Goal: Information Seeking & Learning: Learn about a topic

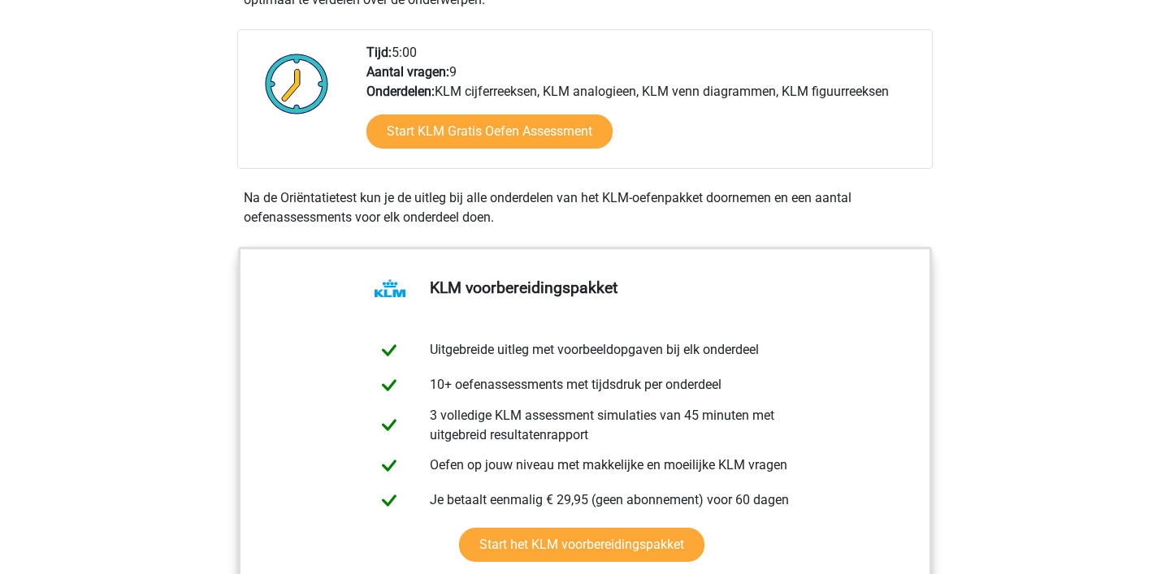
scroll to position [524, 0]
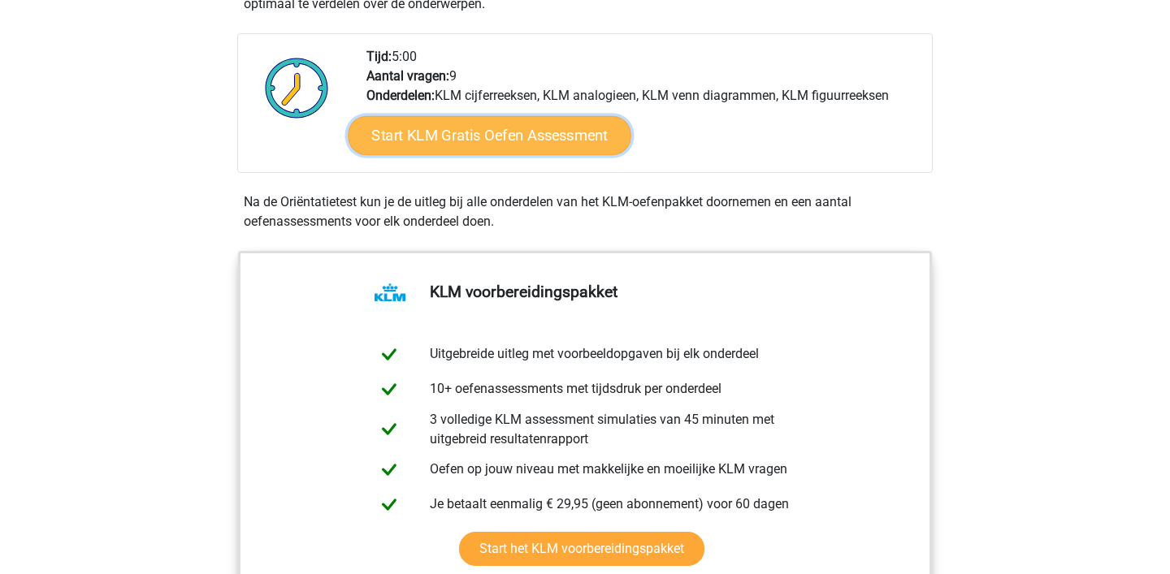
click at [497, 129] on link "Start KLM Gratis Oefen Assessment" at bounding box center [489, 134] width 283 height 39
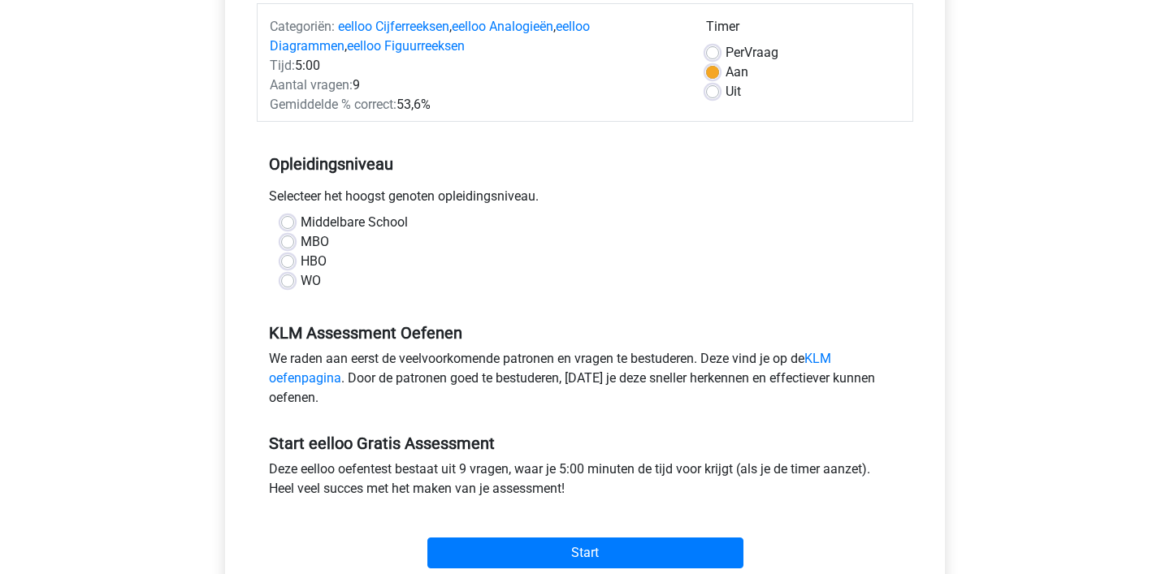
scroll to position [307, 0]
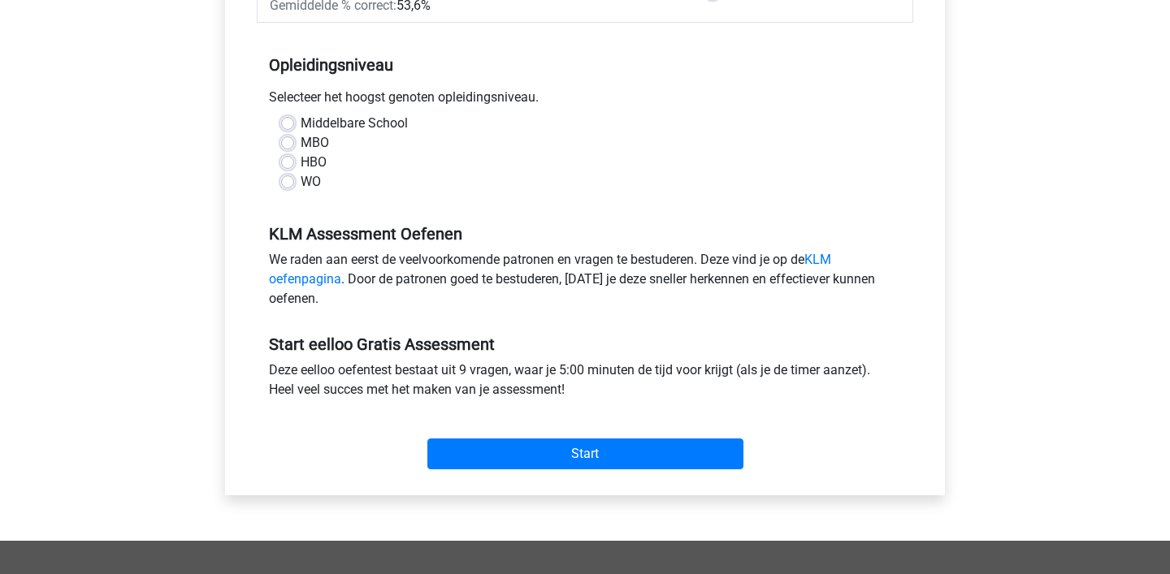
click at [301, 162] on label "HBO" at bounding box center [314, 162] width 26 height 19
click at [289, 162] on input "HBO" at bounding box center [287, 161] width 13 height 16
radio input "true"
click at [580, 471] on div "Start" at bounding box center [585, 441] width 656 height 70
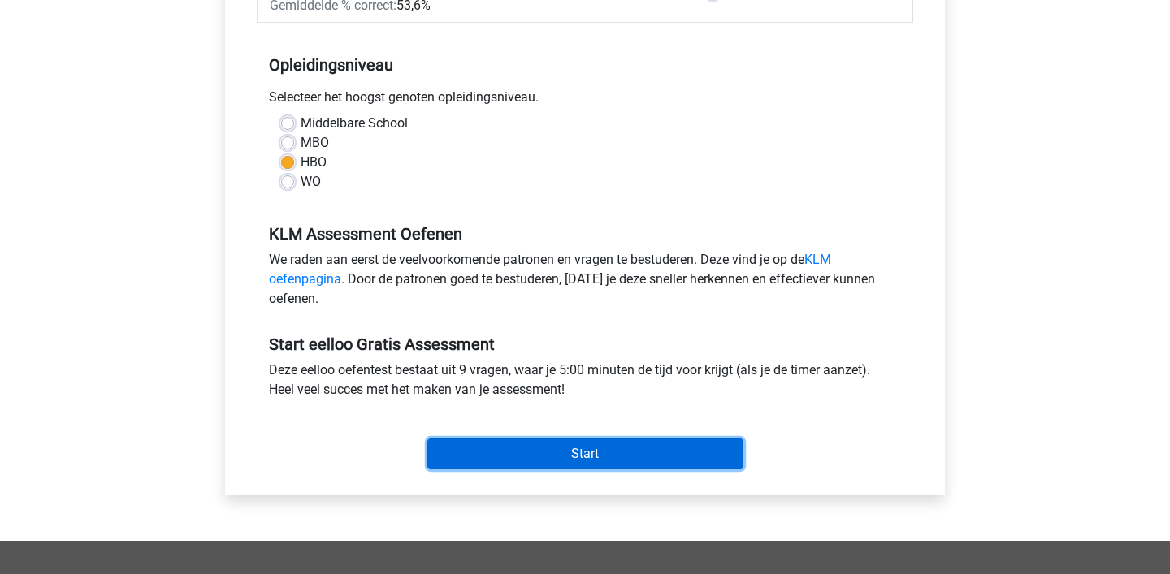
click at [571, 452] on input "Start" at bounding box center [585, 454] width 316 height 31
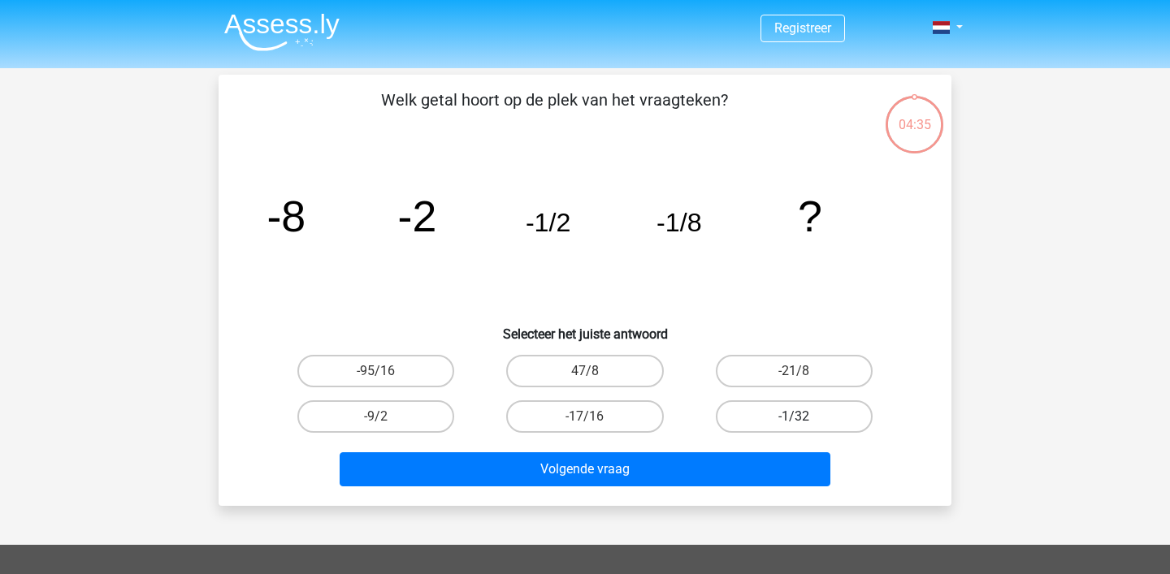
click at [766, 419] on label "-1/32" at bounding box center [794, 416] width 157 height 32
click at [793, 419] on input "-1/32" at bounding box center [798, 422] width 11 height 11
radio input "true"
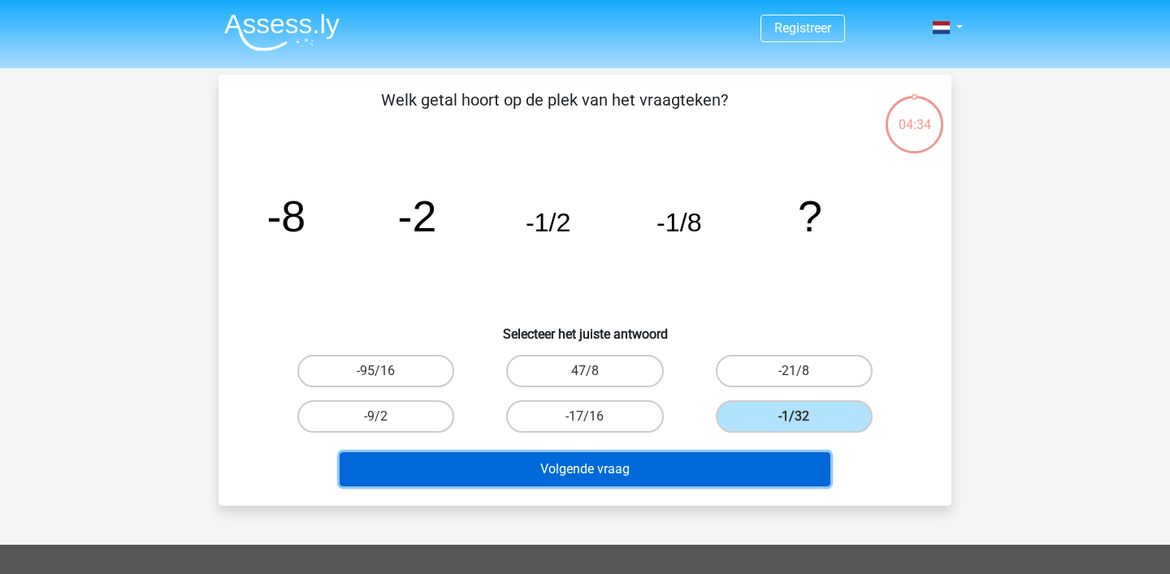
click at [601, 478] on button "Volgende vraag" at bounding box center [584, 469] width 491 height 34
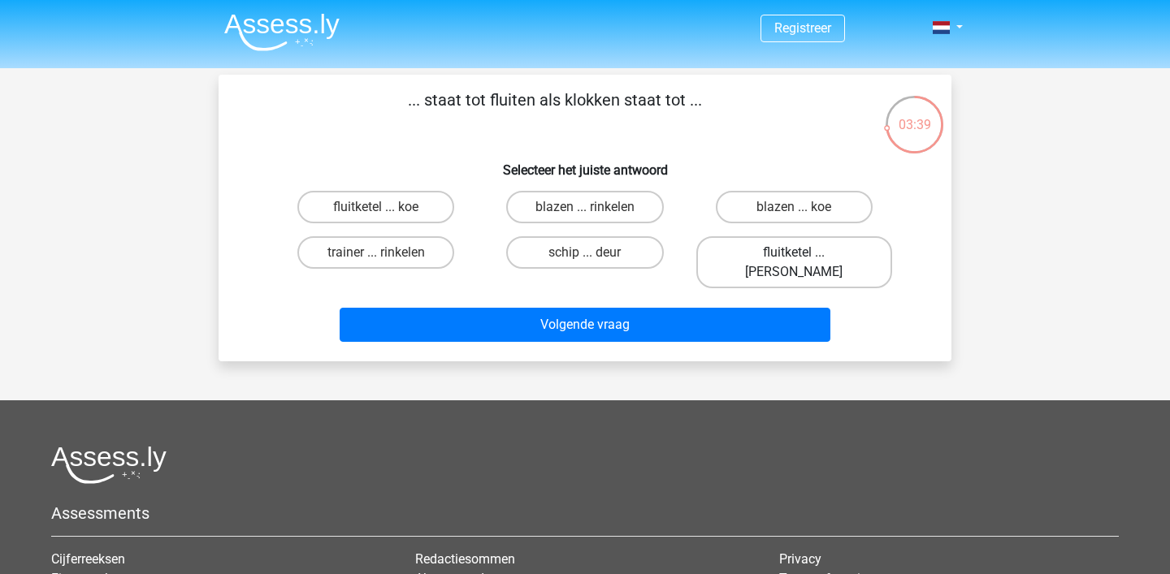
click at [773, 256] on label "fluitketel ... luiden" at bounding box center [794, 262] width 196 height 52
click at [793, 256] on input "fluitketel ... luiden" at bounding box center [798, 258] width 11 height 11
radio input "true"
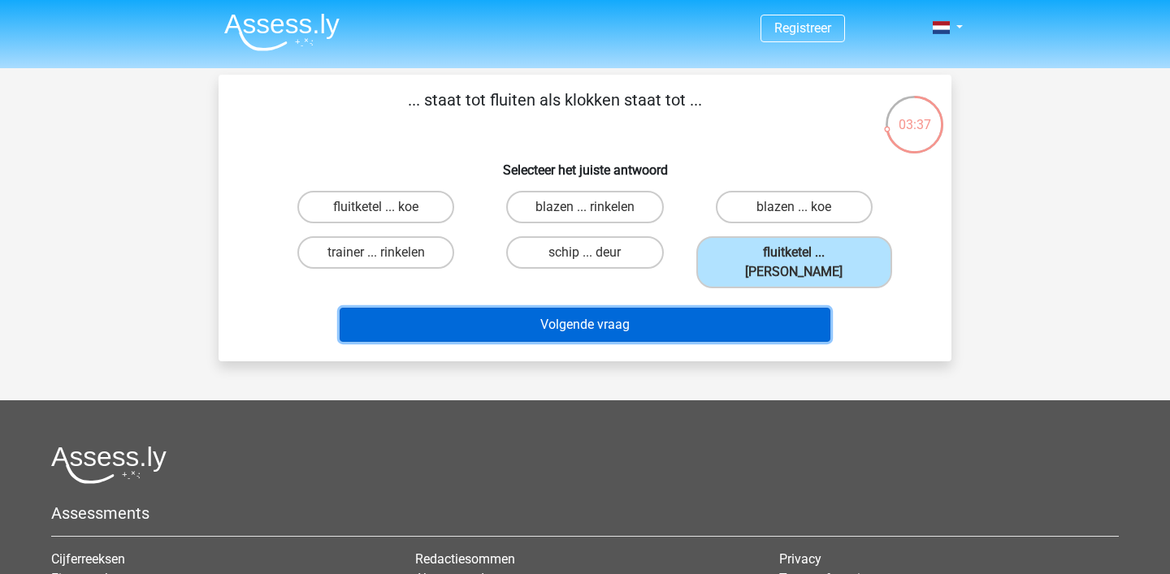
click at [696, 309] on button "Volgende vraag" at bounding box center [584, 325] width 491 height 34
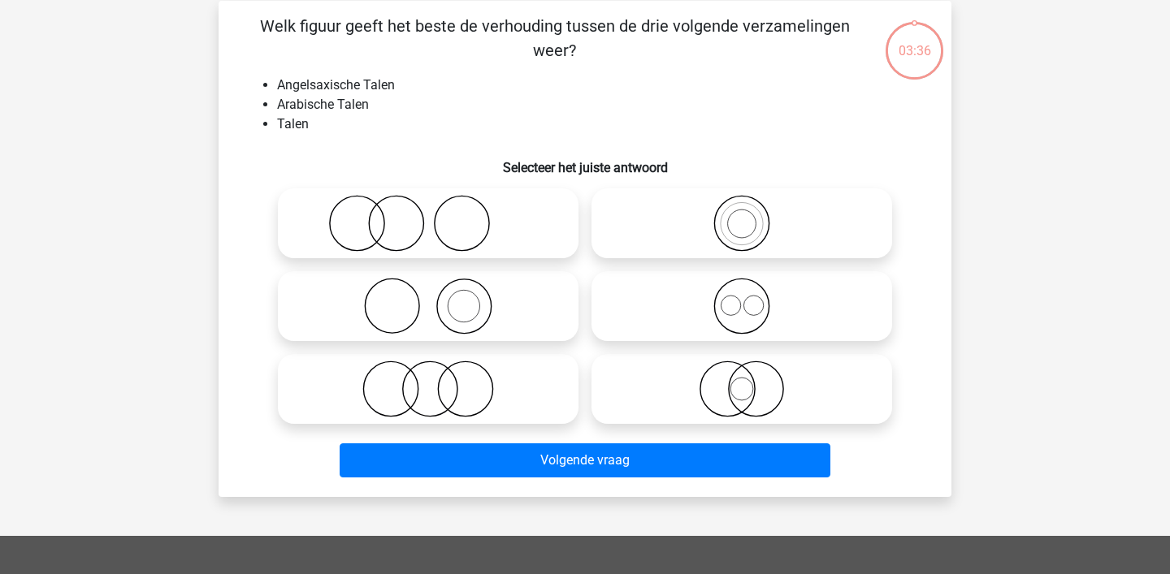
scroll to position [75, 0]
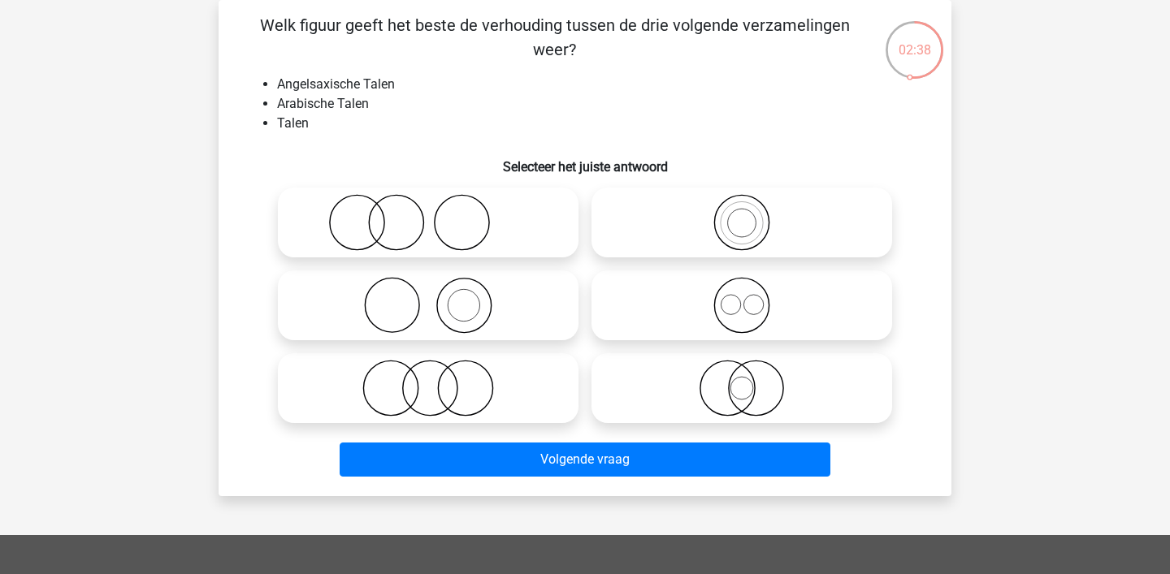
click at [746, 298] on icon at bounding box center [742, 305] width 288 height 57
click at [746, 297] on input "radio" at bounding box center [747, 292] width 11 height 11
radio input "true"
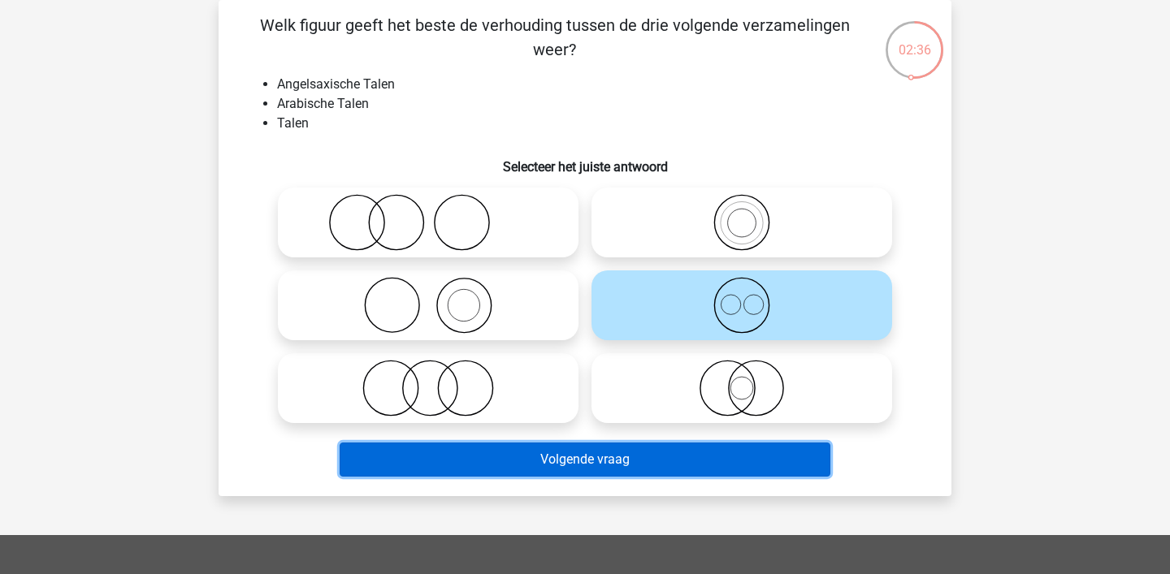
click at [655, 455] on button "Volgende vraag" at bounding box center [584, 460] width 491 height 34
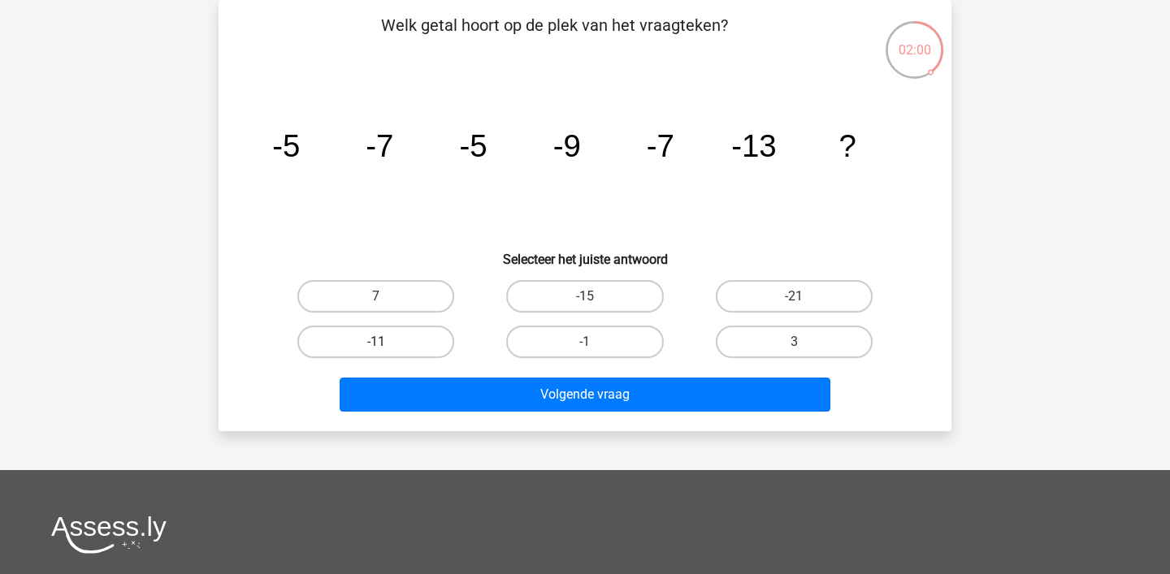
click at [357, 345] on label "-11" at bounding box center [375, 342] width 157 height 32
click at [376, 345] on input "-11" at bounding box center [381, 347] width 11 height 11
radio input "true"
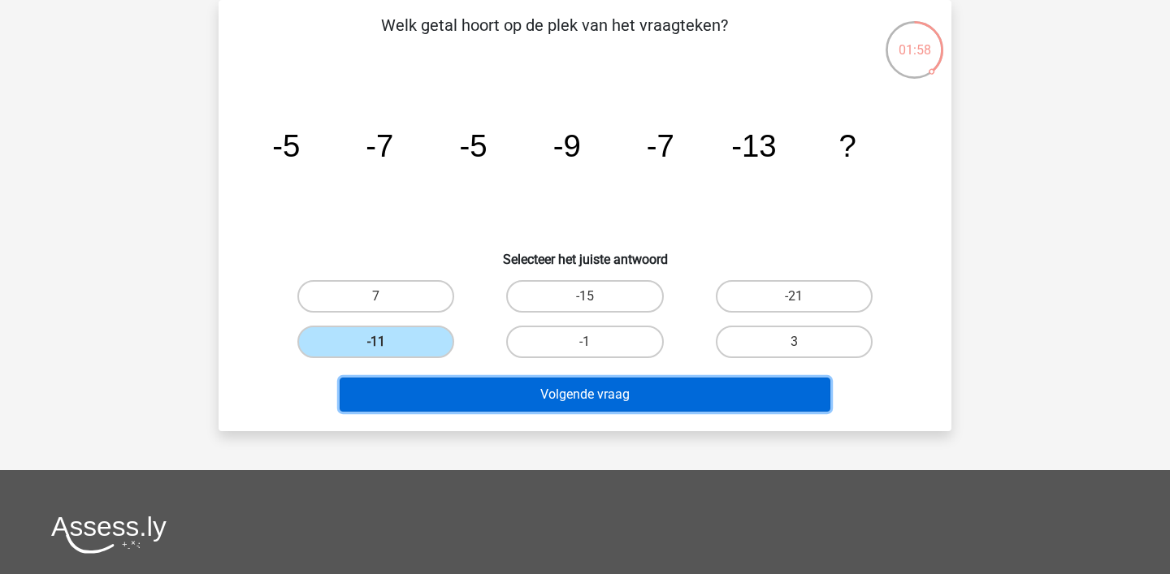
click at [493, 390] on button "Volgende vraag" at bounding box center [584, 395] width 491 height 34
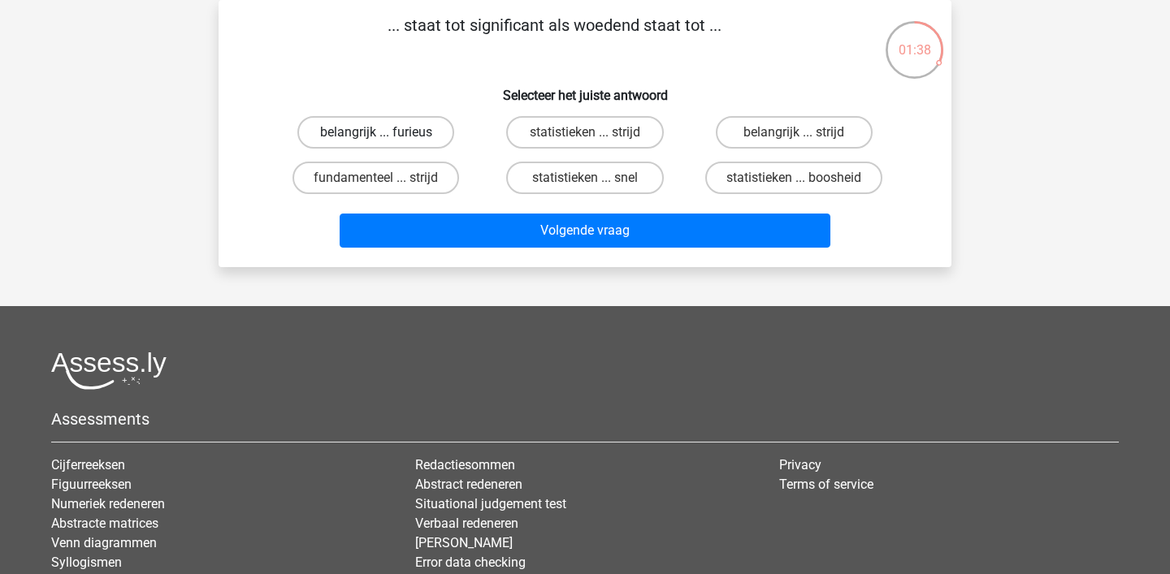
click at [333, 132] on label "belangrijk ... furieus" at bounding box center [375, 132] width 157 height 32
click at [376, 132] on input "belangrijk ... furieus" at bounding box center [381, 137] width 11 height 11
radio input "true"
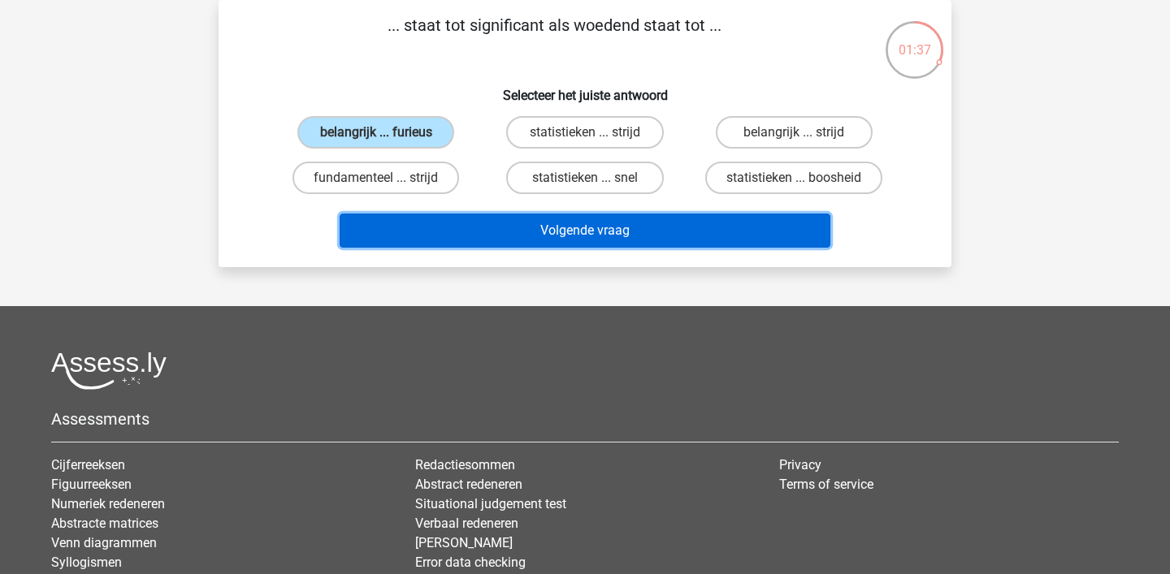
click at [534, 237] on button "Volgende vraag" at bounding box center [584, 231] width 491 height 34
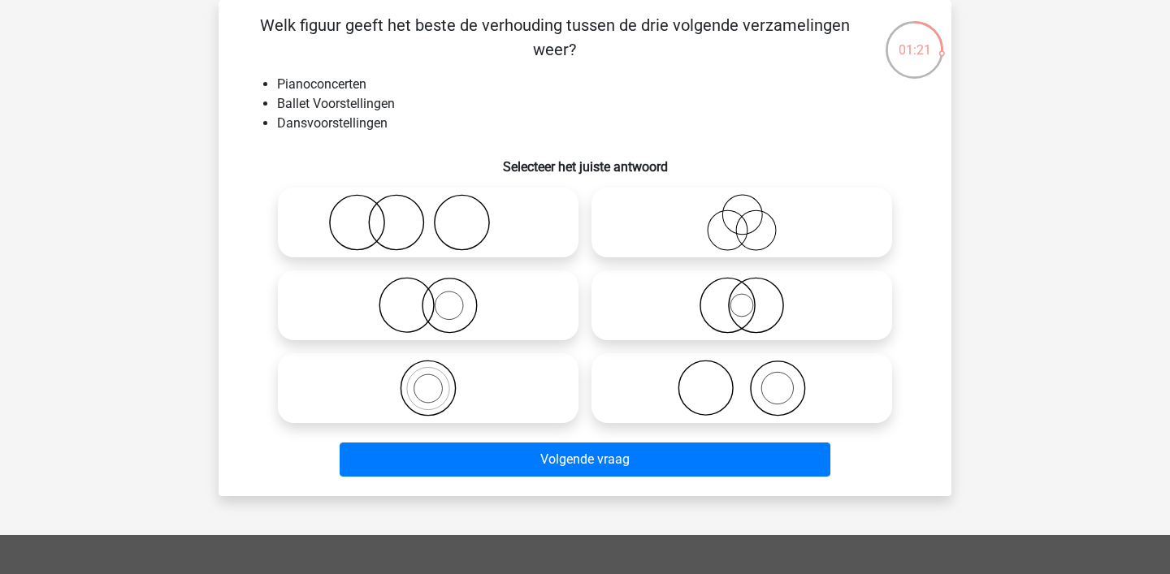
click at [776, 210] on icon at bounding box center [742, 222] width 288 height 57
click at [752, 210] on input "radio" at bounding box center [747, 209] width 11 height 11
radio input "true"
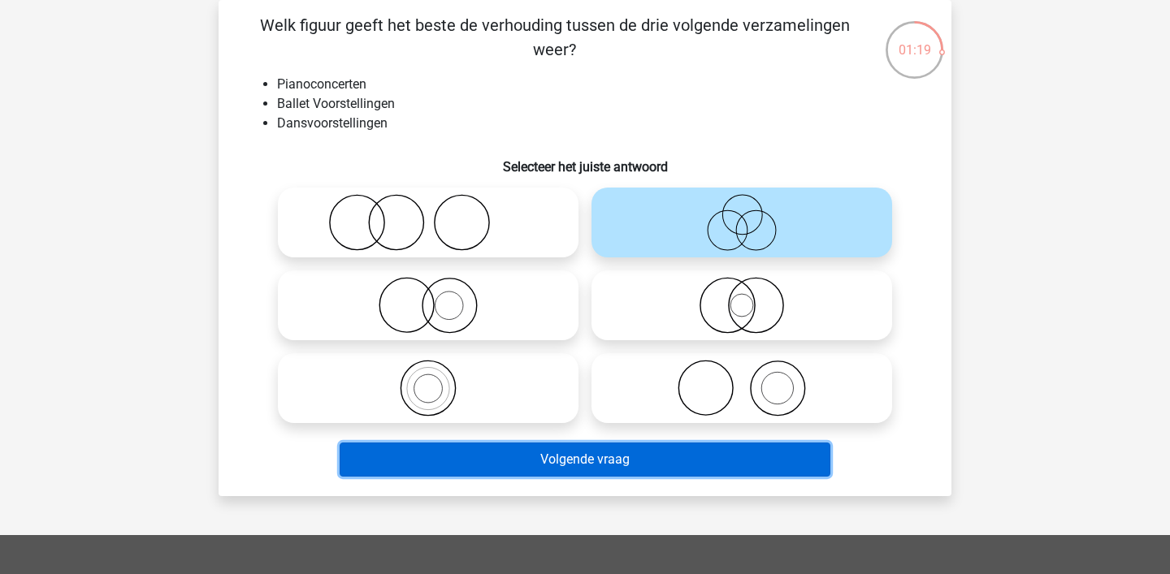
click at [591, 470] on button "Volgende vraag" at bounding box center [584, 460] width 491 height 34
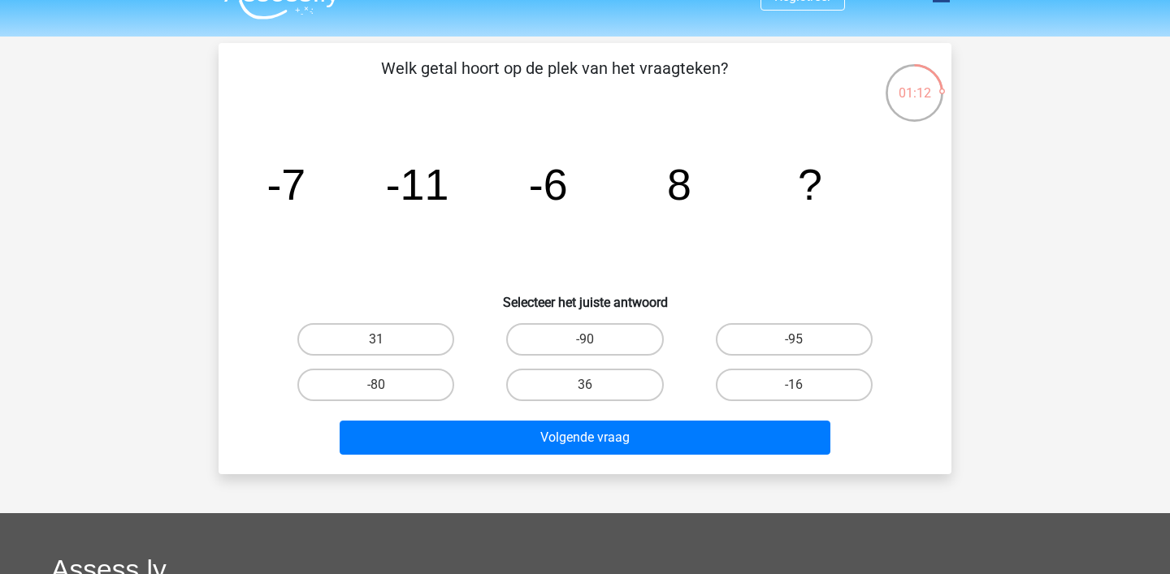
scroll to position [30, 0]
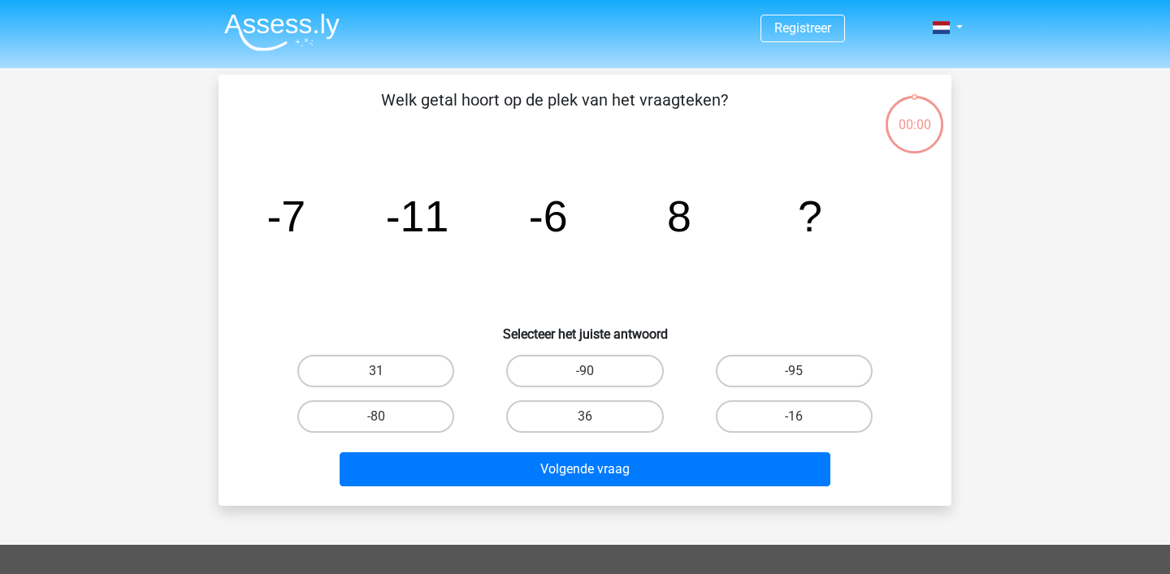
scroll to position [30, 0]
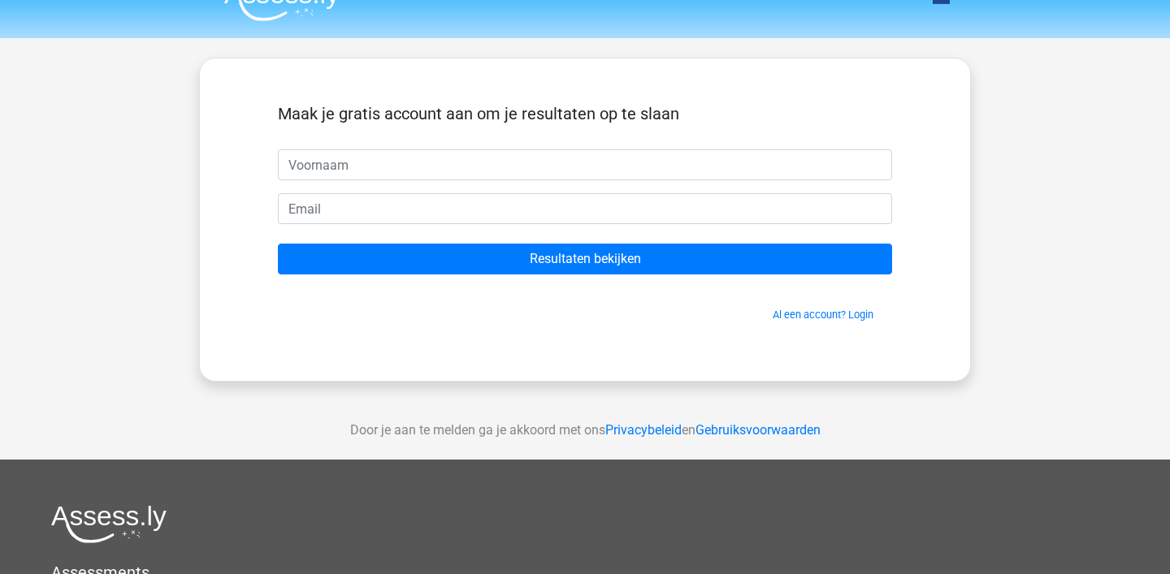
scroll to position [32, 0]
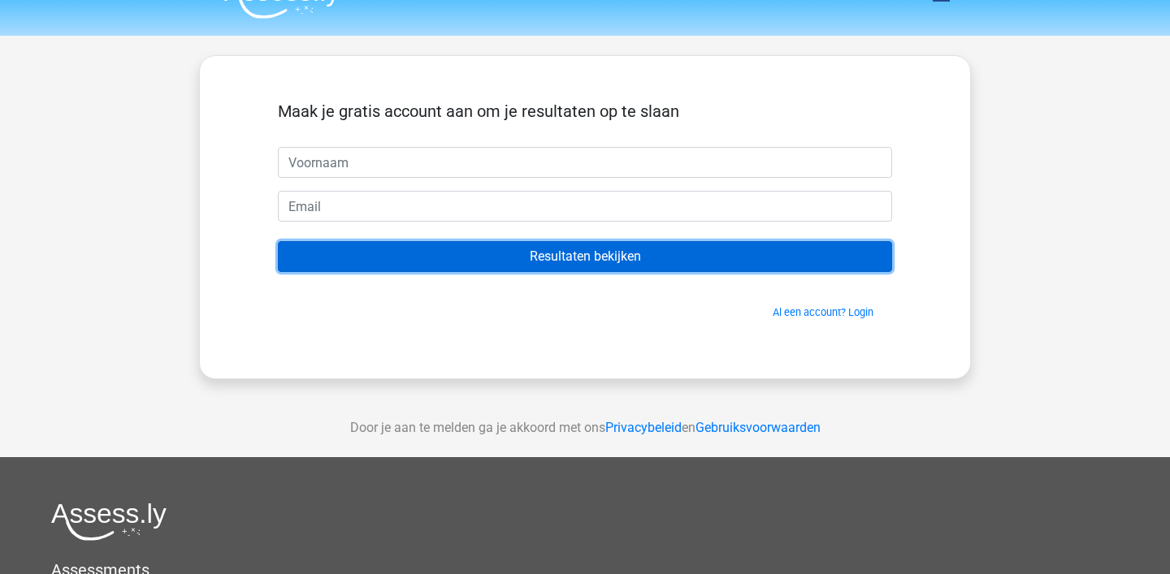
click at [589, 259] on input "Resultaten bekijken" at bounding box center [585, 256] width 614 height 31
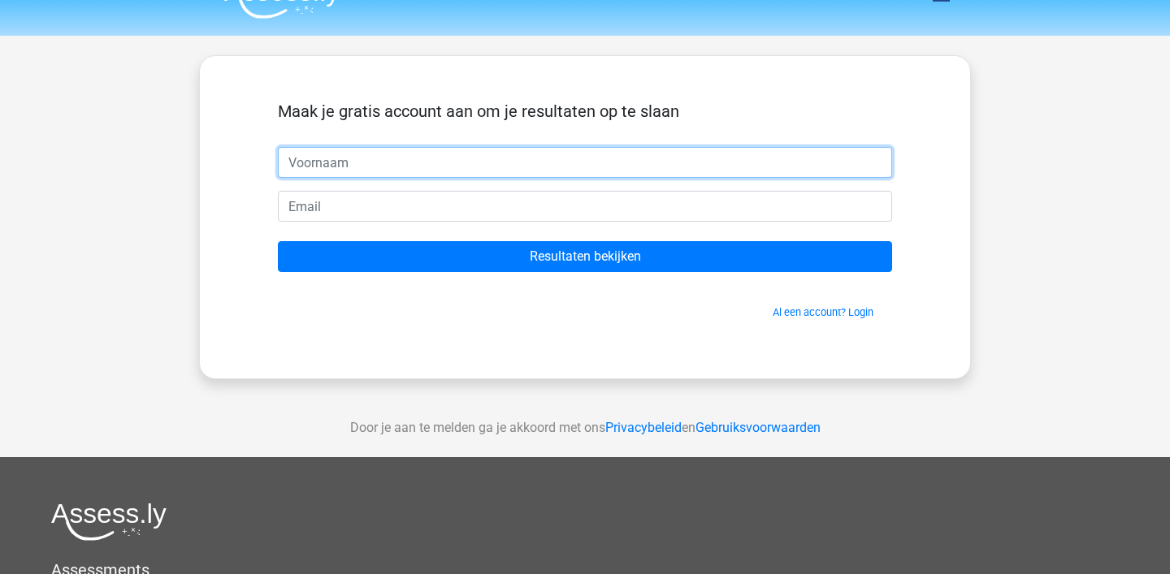
click at [442, 171] on input "text" at bounding box center [585, 162] width 614 height 31
type input "[PERSON_NAME]"
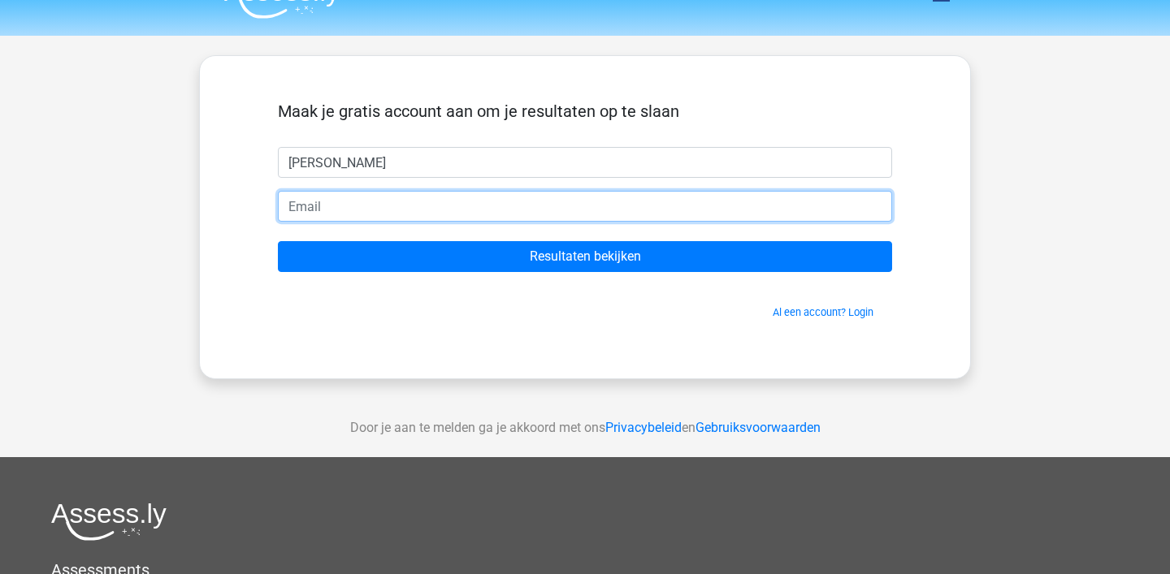
click at [370, 212] on input "email" at bounding box center [585, 206] width 614 height 31
type input "[EMAIL_ADDRESS][DOMAIN_NAME]"
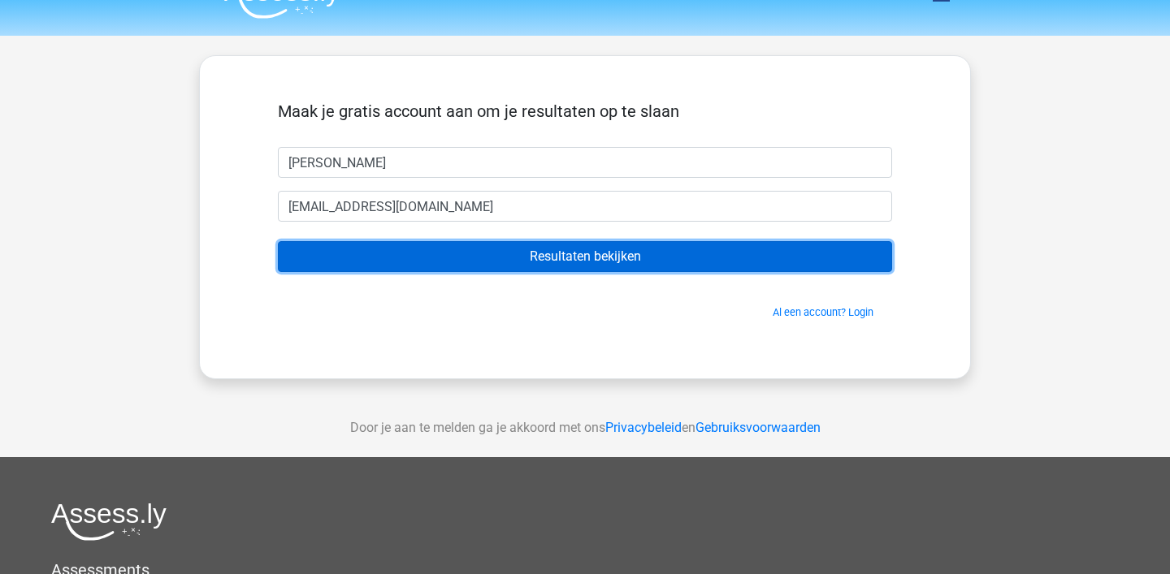
click at [588, 263] on input "Resultaten bekijken" at bounding box center [585, 256] width 614 height 31
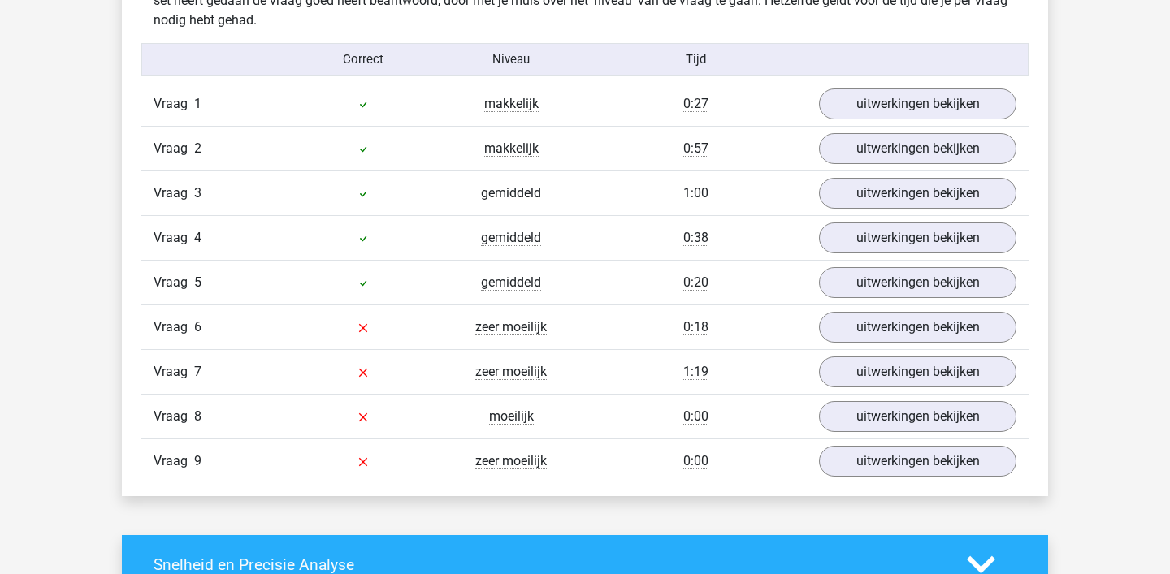
scroll to position [1793, 0]
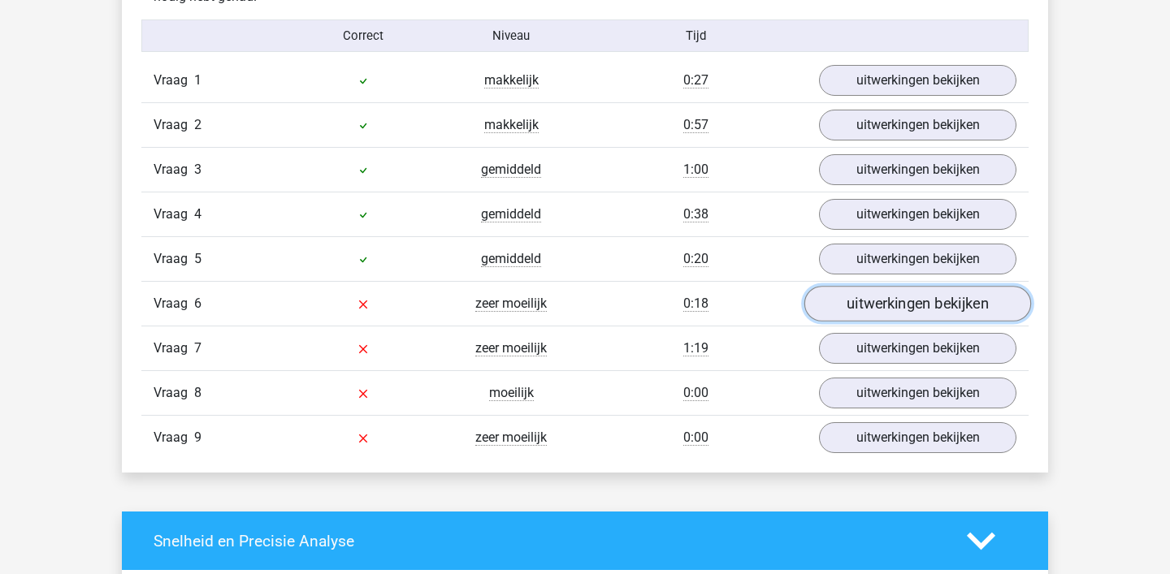
click at [890, 305] on link "uitwerkingen bekijken" at bounding box center [917, 304] width 227 height 36
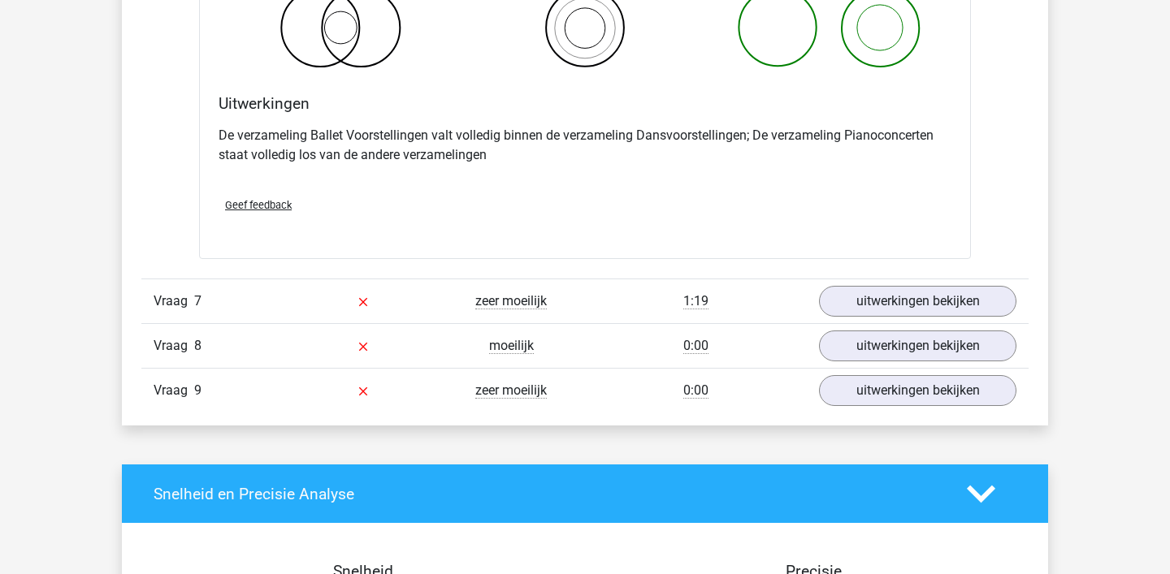
scroll to position [2511, 0]
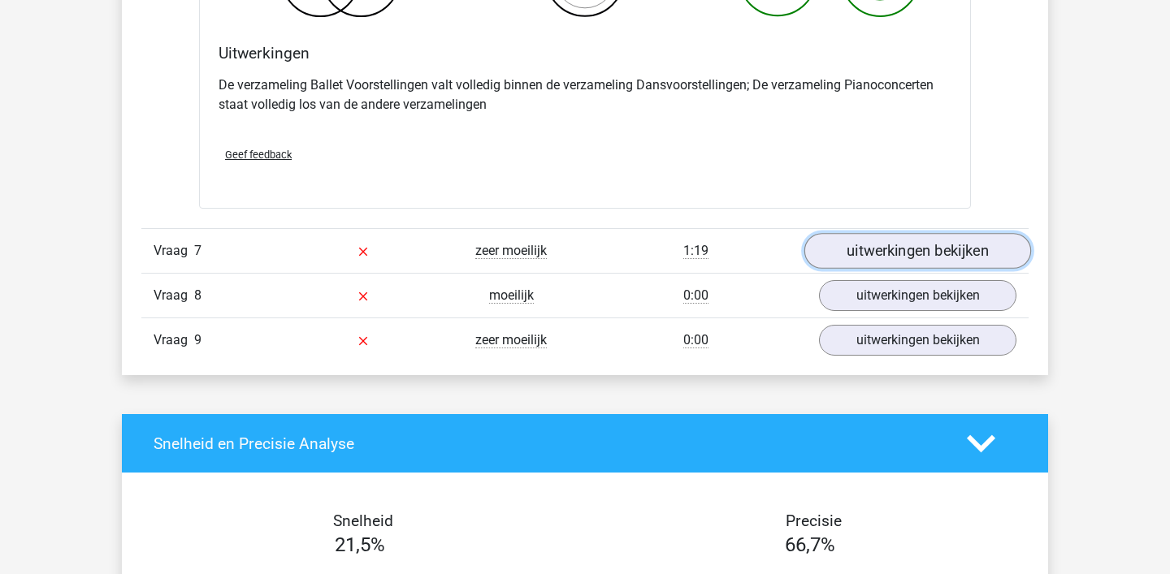
click at [890, 244] on link "uitwerkingen bekijken" at bounding box center [917, 252] width 227 height 36
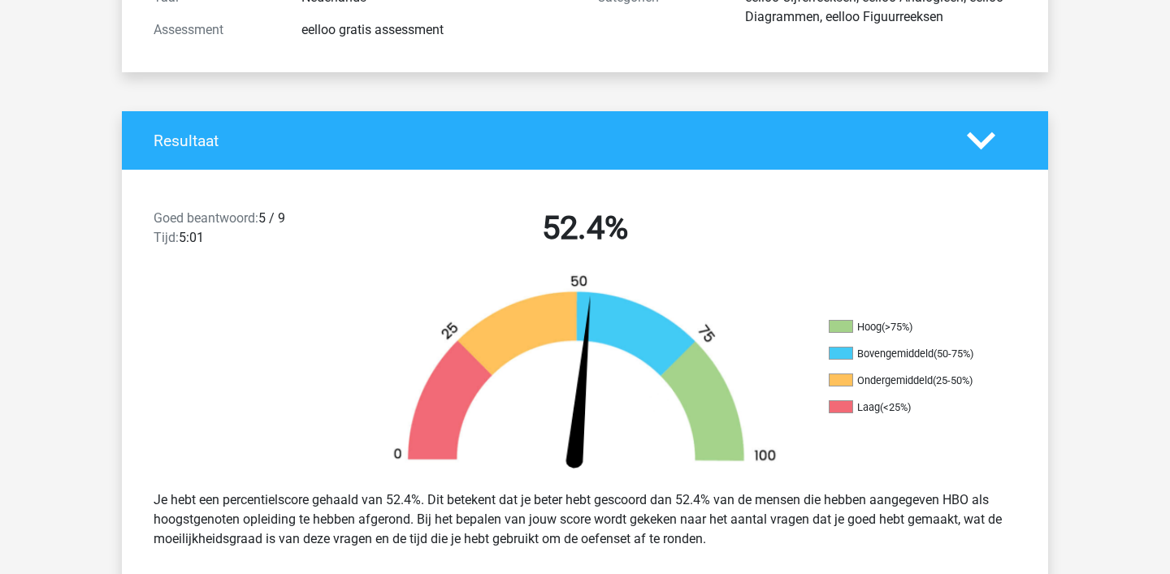
scroll to position [395, 0]
